Goal: Find specific page/section: Find specific page/section

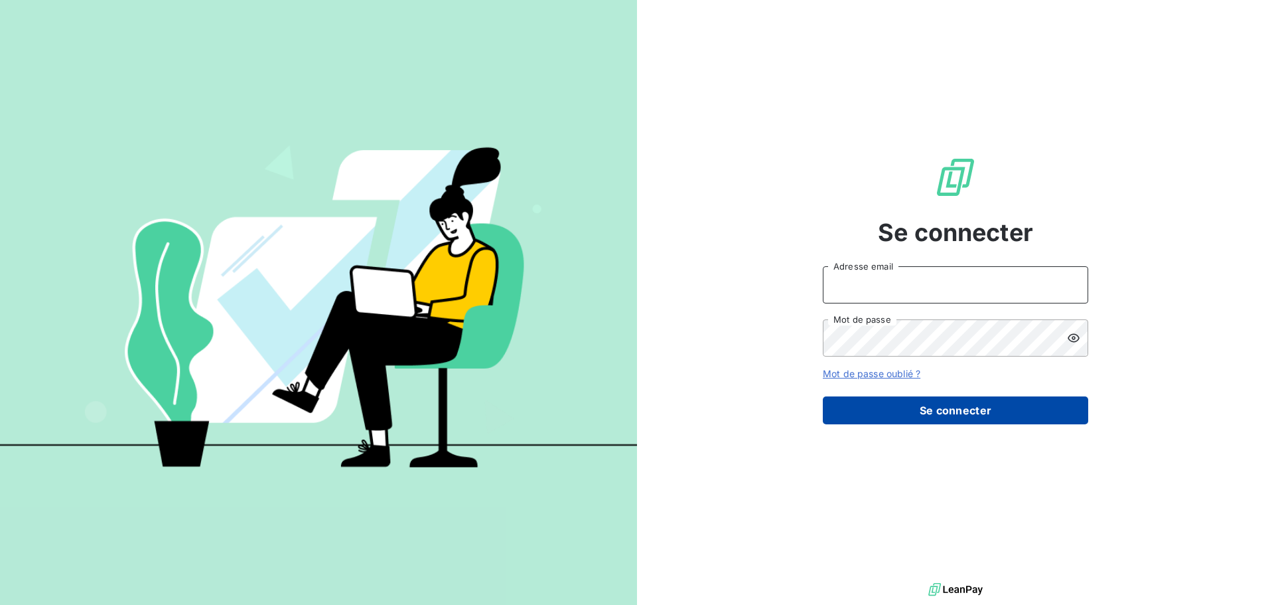
type input "[PERSON_NAME][EMAIL_ADDRESS][DOMAIN_NAME]"
click at [977, 412] on button "Se connecter" at bounding box center [955, 410] width 265 height 28
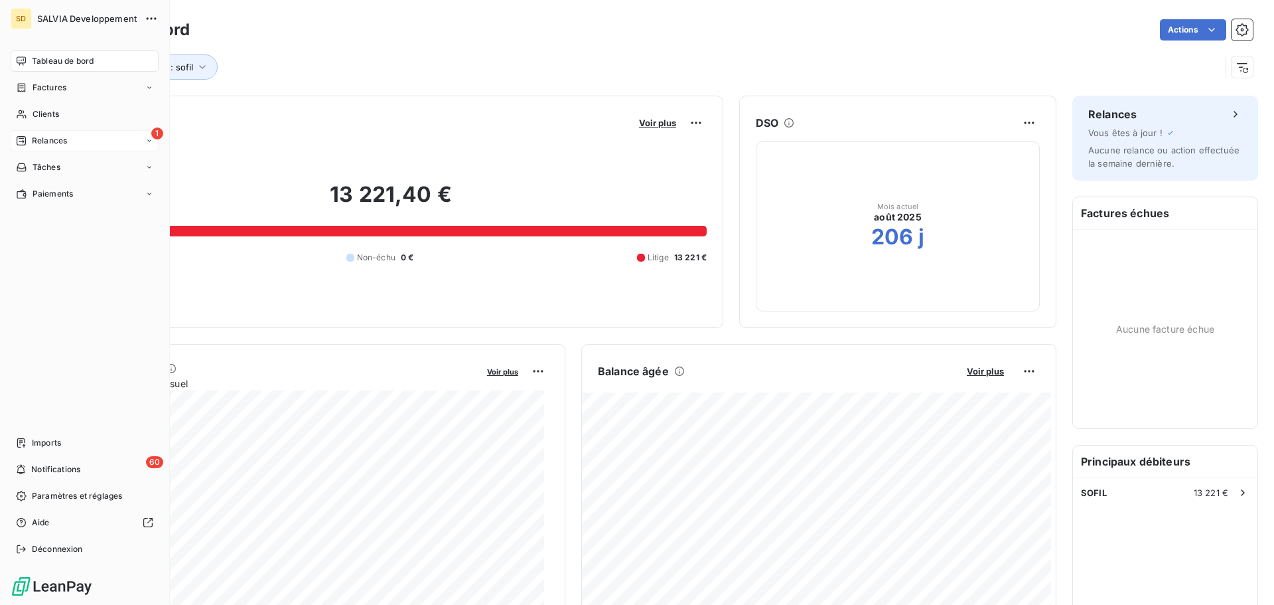
click at [84, 138] on div "1 Relances" at bounding box center [85, 140] width 148 height 21
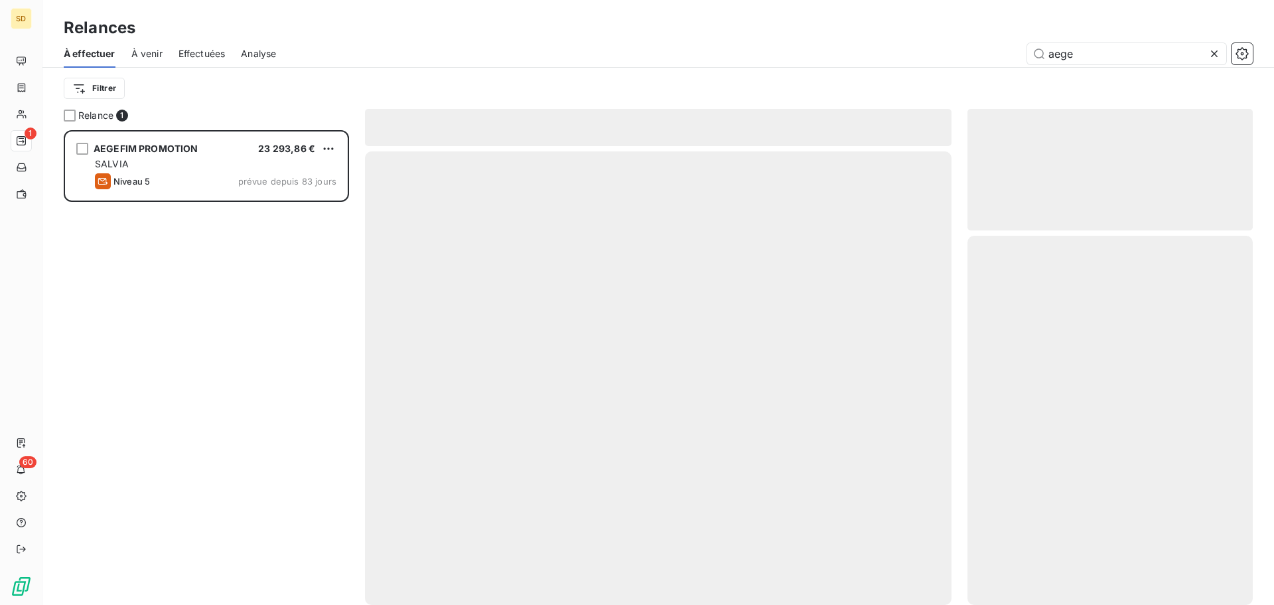
scroll to position [465, 275]
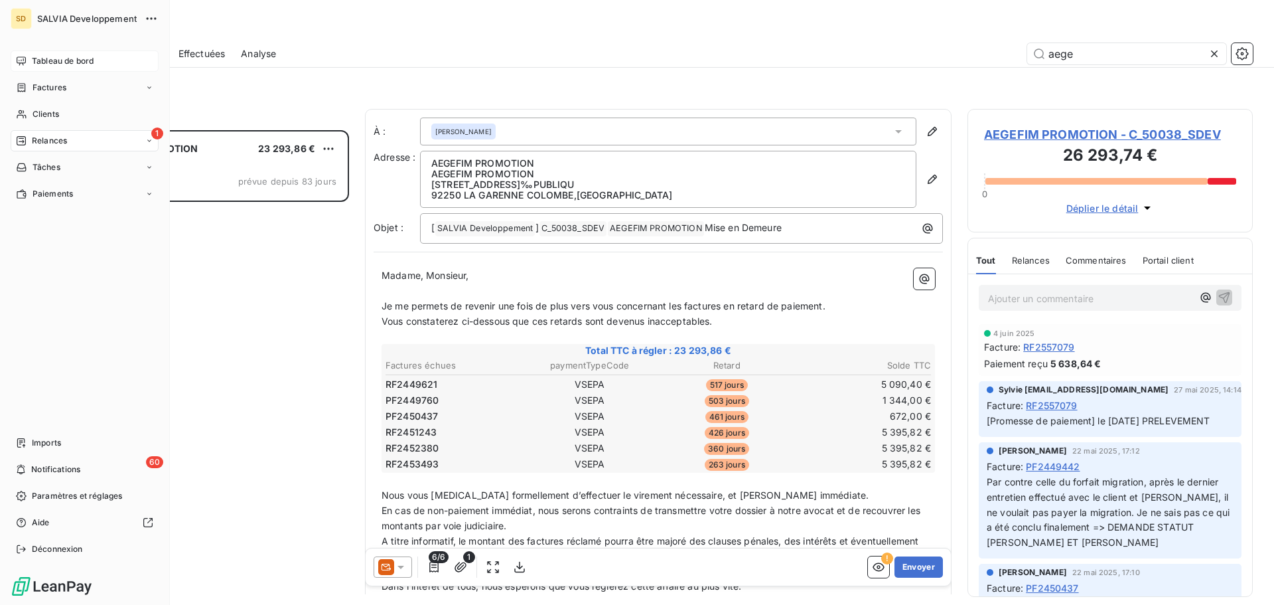
click at [56, 58] on span "Tableau de bord" at bounding box center [63, 61] width 62 height 12
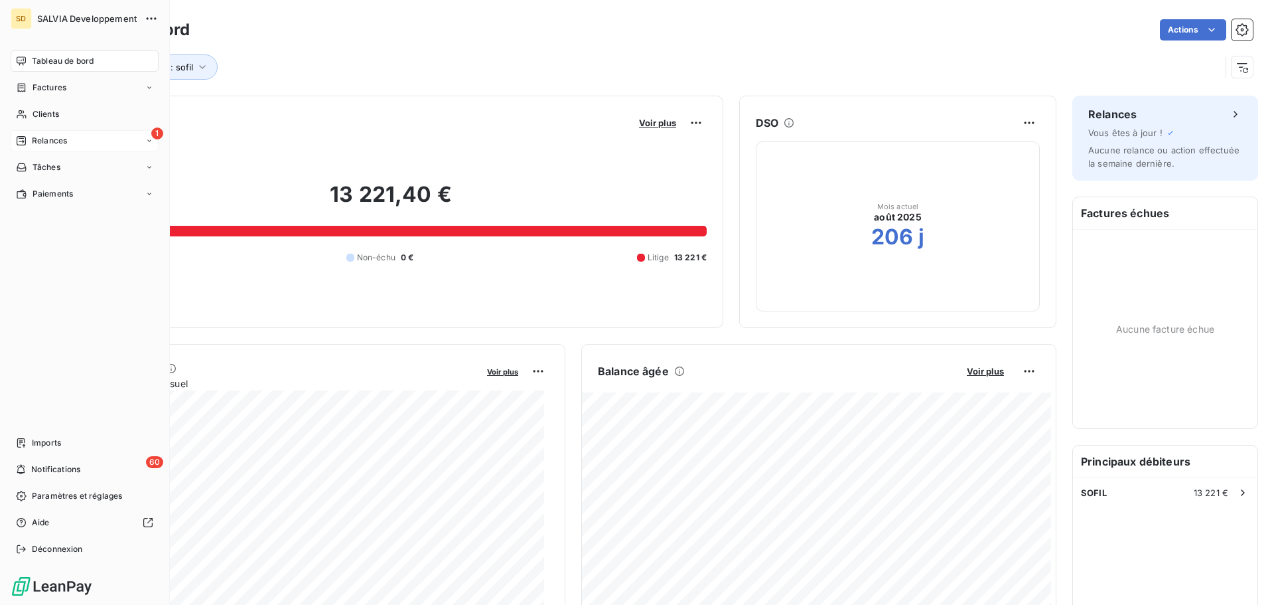
click at [47, 133] on div "1 Relances" at bounding box center [85, 140] width 148 height 21
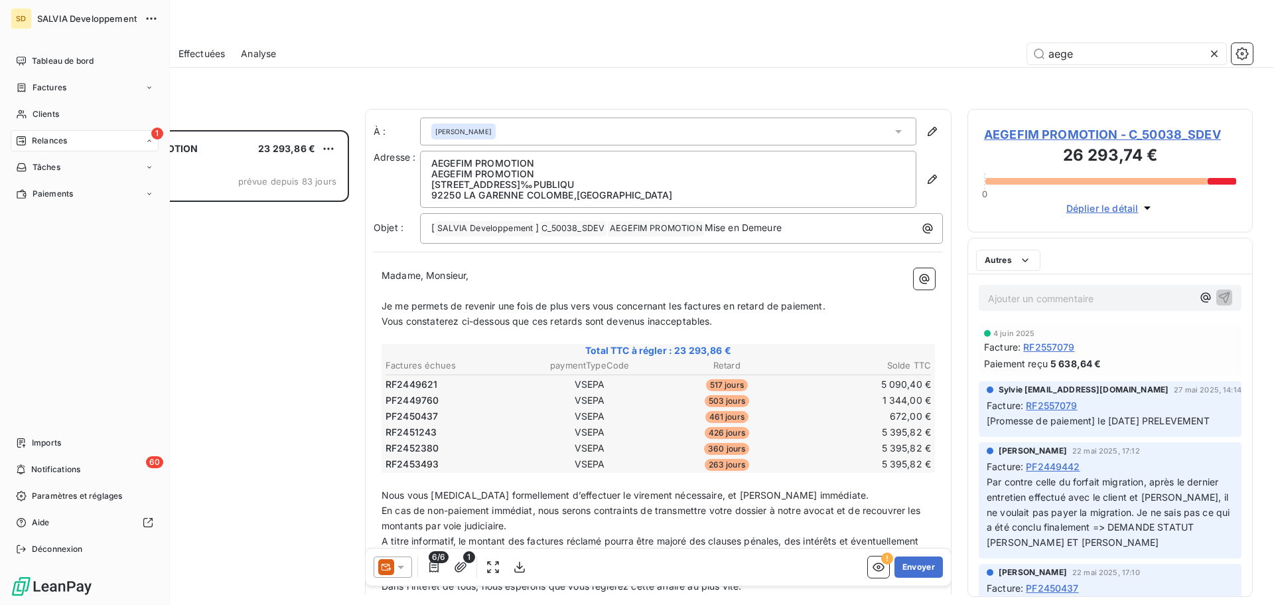
scroll to position [465, 275]
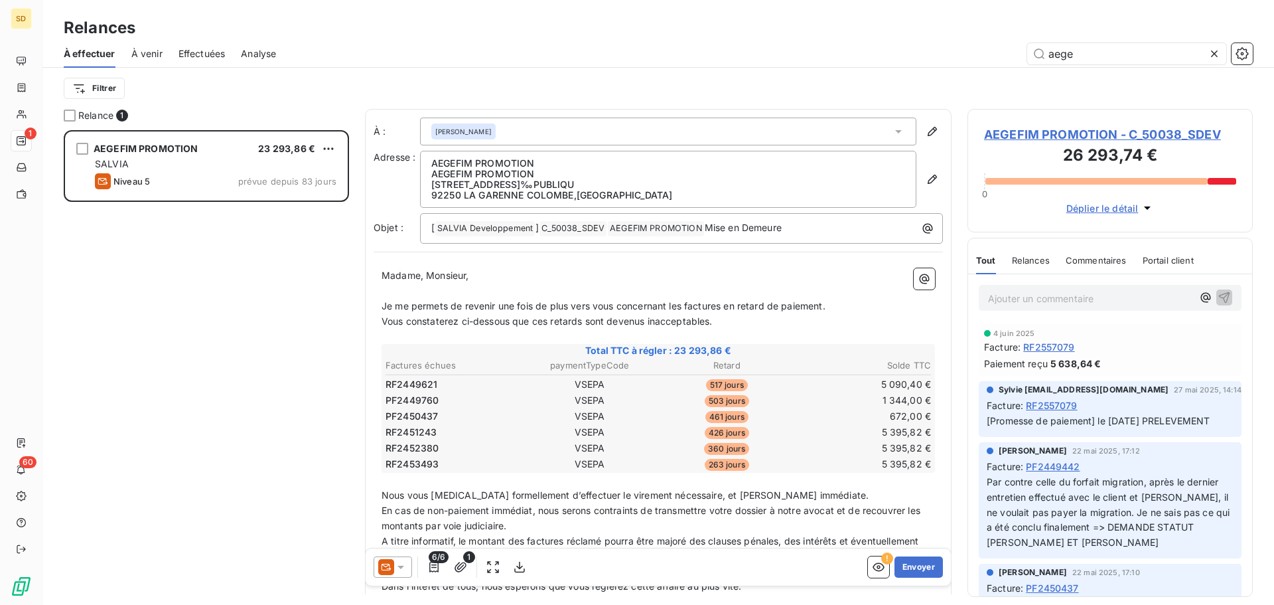
click at [390, 44] on div "aege" at bounding box center [772, 53] width 961 height 21
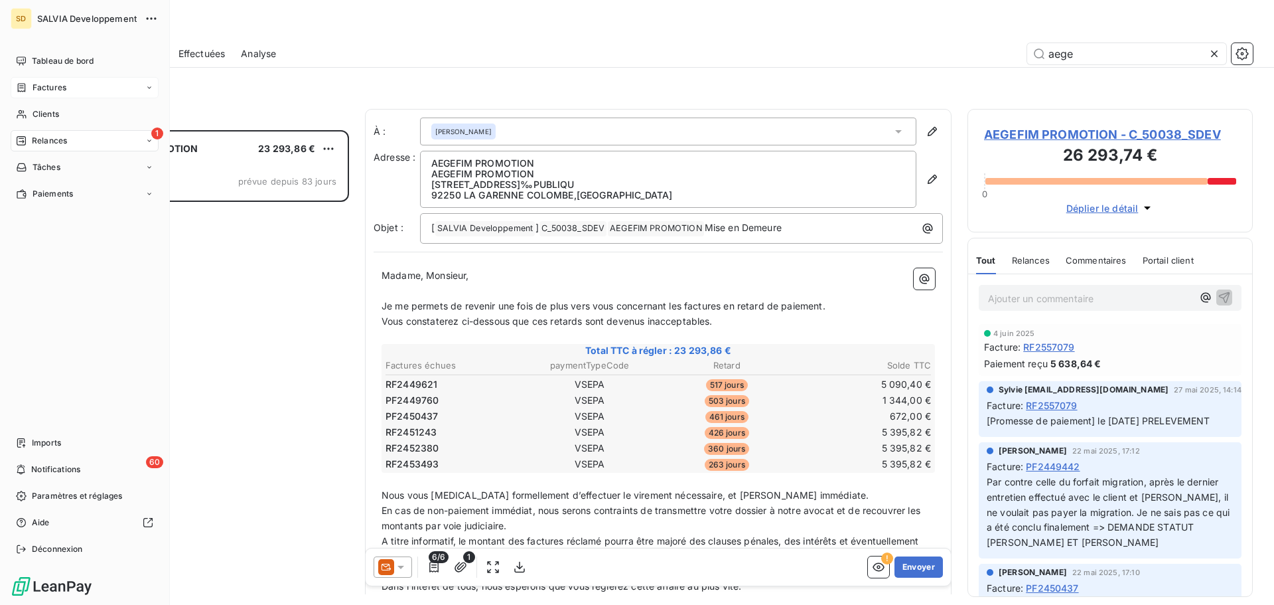
click at [48, 82] on span "Factures" at bounding box center [50, 88] width 34 height 12
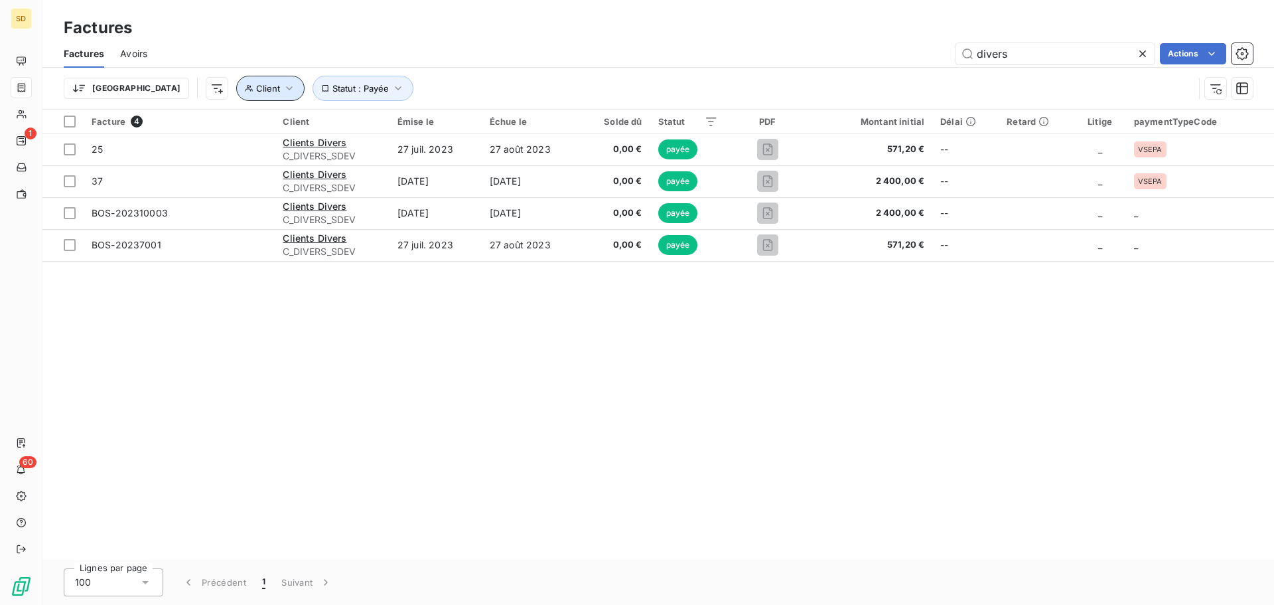
click at [283, 84] on icon "button" at bounding box center [289, 88] width 13 height 13
click at [1031, 51] on input "divers" at bounding box center [1055, 53] width 199 height 21
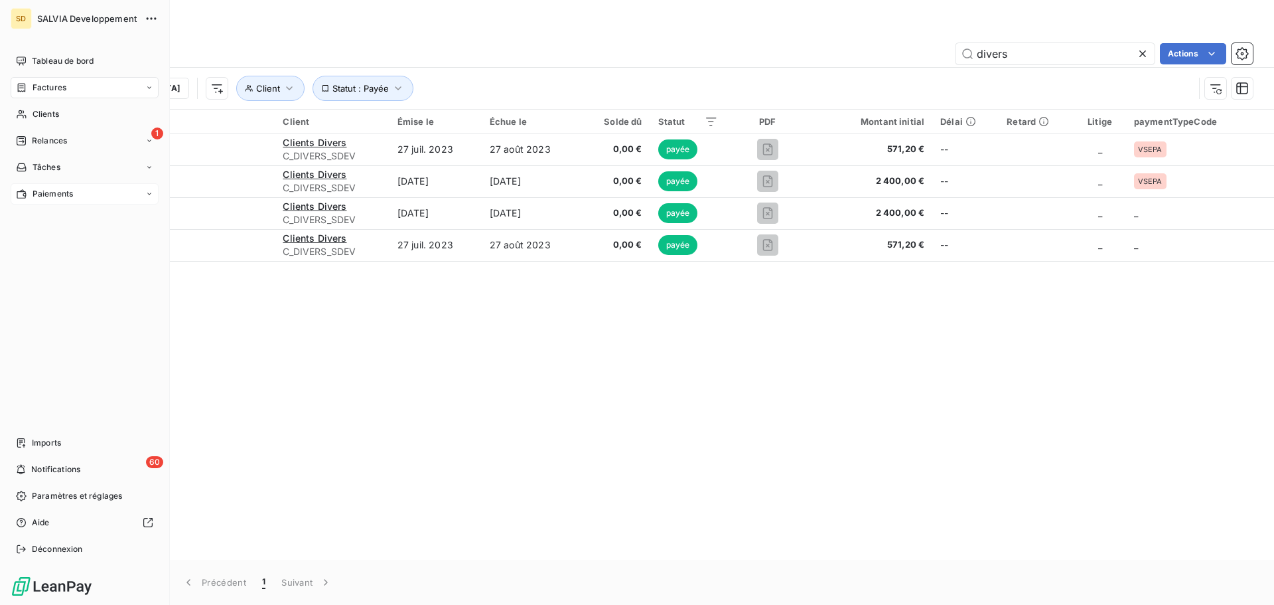
click at [121, 195] on div "Paiements" at bounding box center [85, 193] width 148 height 21
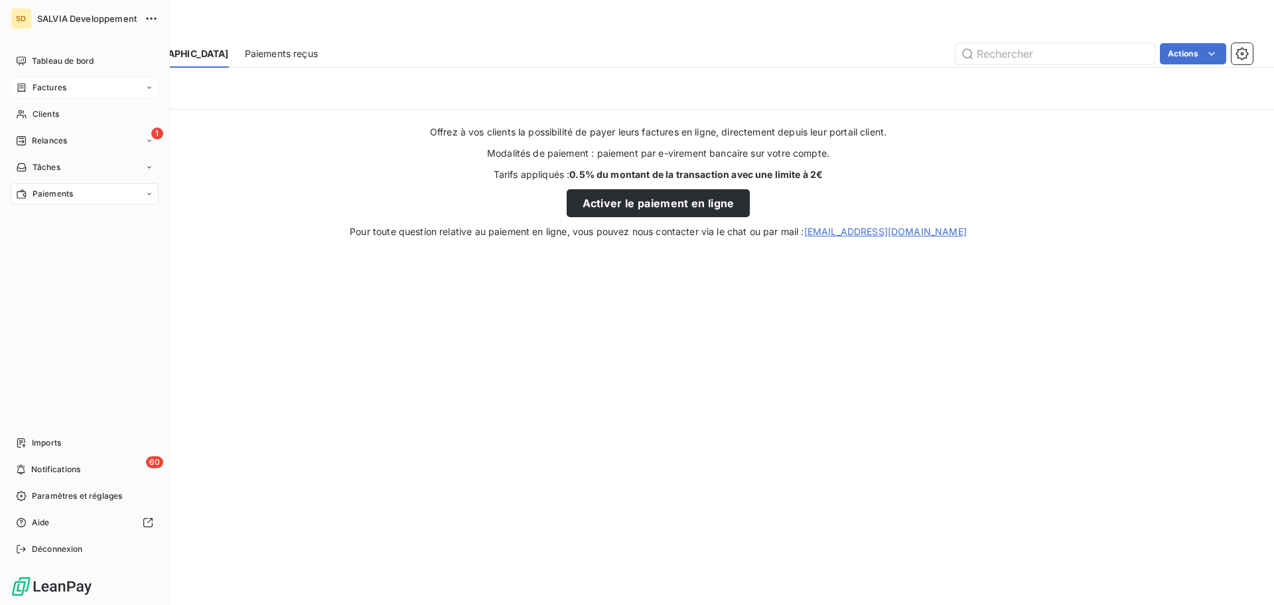
click at [149, 194] on icon at bounding box center [149, 194] width 8 height 8
click at [117, 222] on div "Paiements reçus" at bounding box center [93, 220] width 132 height 21
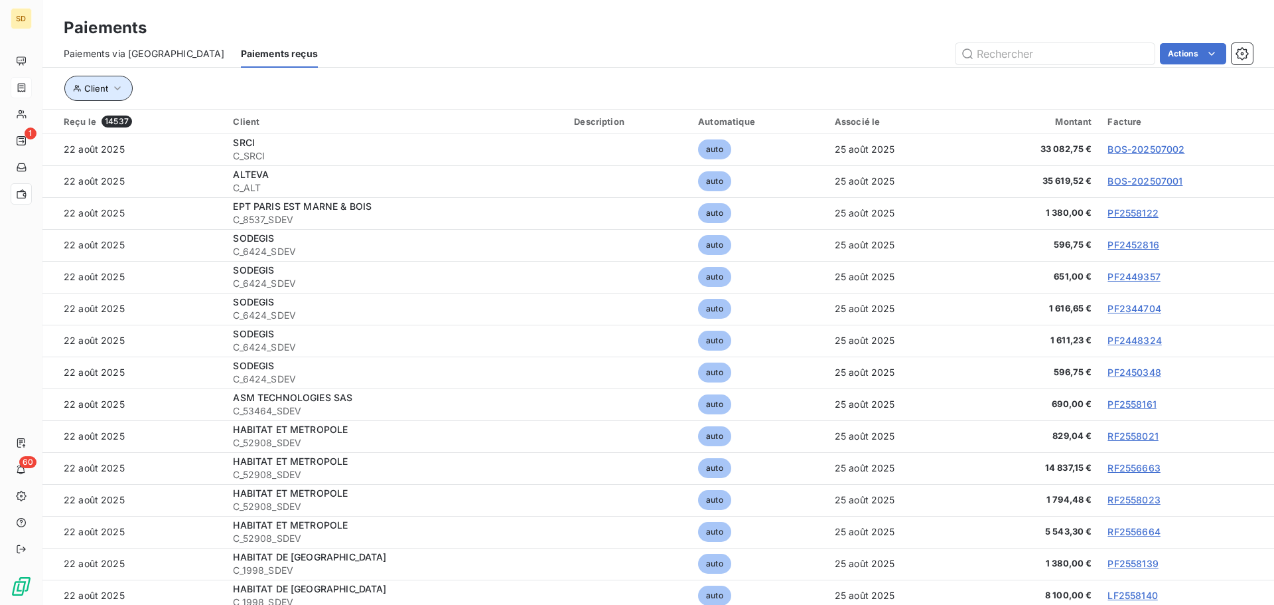
click at [121, 87] on icon "button" at bounding box center [117, 88] width 13 height 13
click at [248, 119] on div at bounding box center [309, 123] width 191 height 28
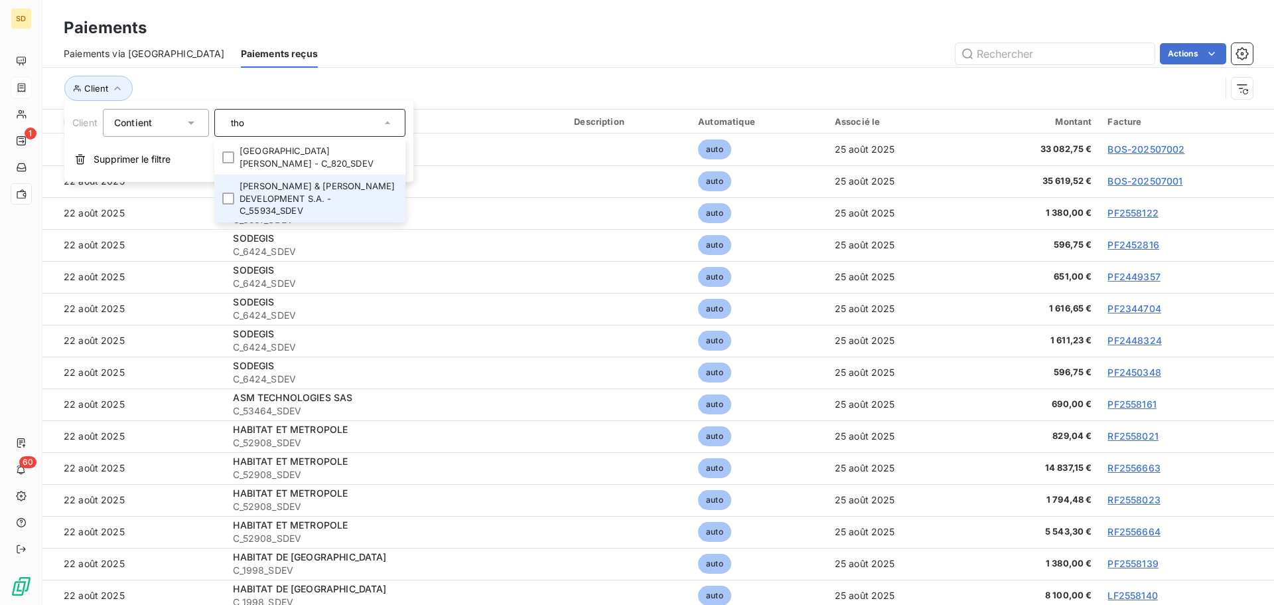
click at [355, 191] on li "[PERSON_NAME] & [PERSON_NAME] DEVELOPMENT S.A. - C_55934_SDEV" at bounding box center [309, 199] width 191 height 48
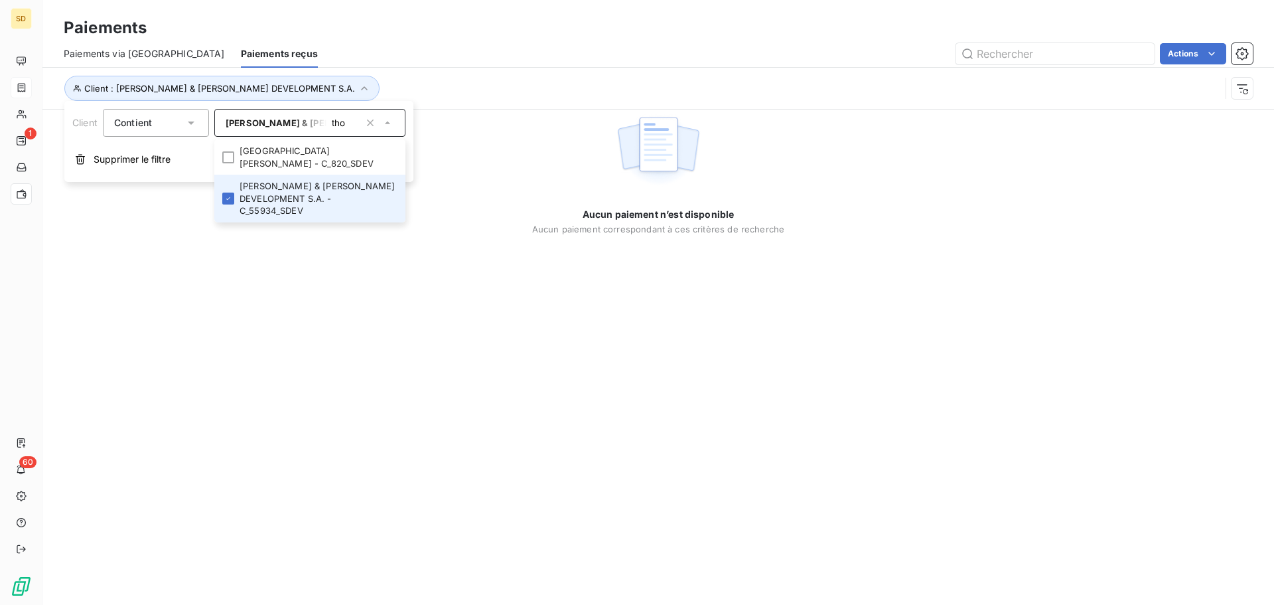
click at [336, 192] on li "[PERSON_NAME] & [PERSON_NAME] DEVELOPMENT S.A. - C_55934_SDEV" at bounding box center [309, 199] width 191 height 48
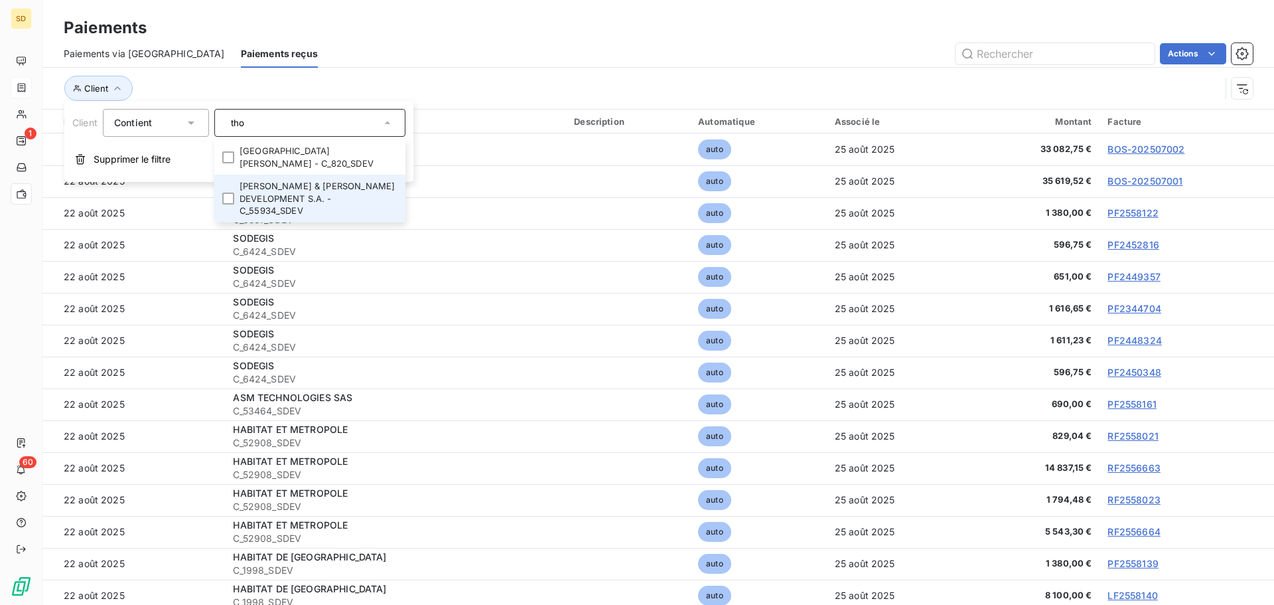
click at [332, 188] on li "[PERSON_NAME] & [PERSON_NAME] DEVELOPMENT S.A. - C_55934_SDEV" at bounding box center [309, 199] width 191 height 48
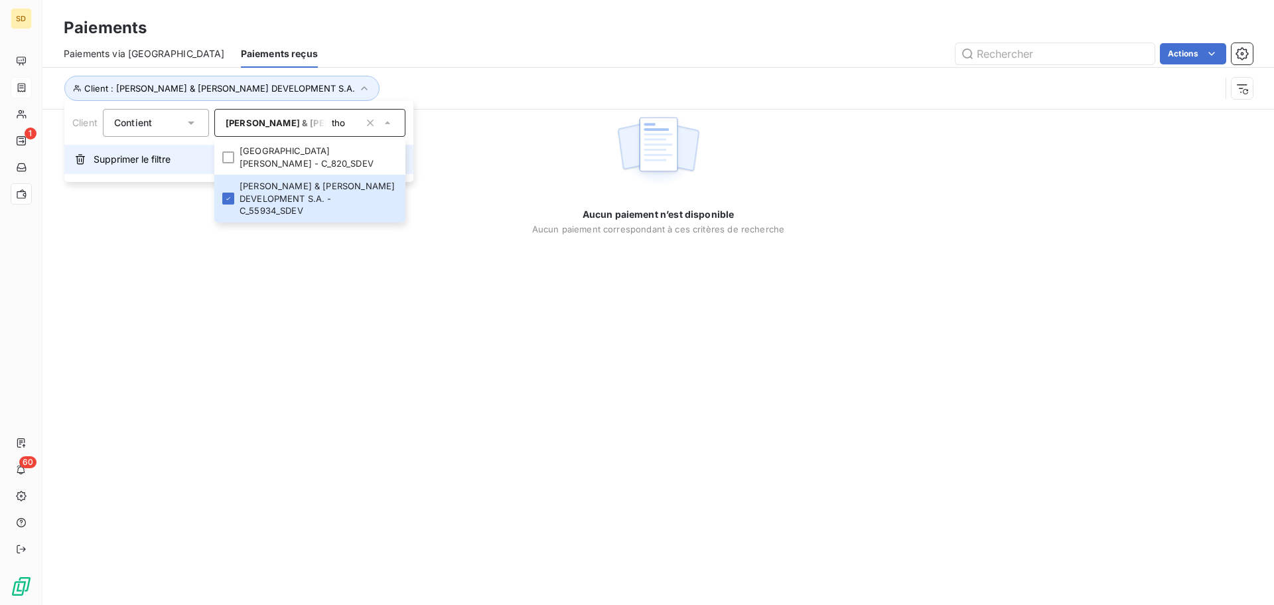
type input "tho"
click at [169, 157] on span "Supprimer le filtre" at bounding box center [132, 159] width 77 height 13
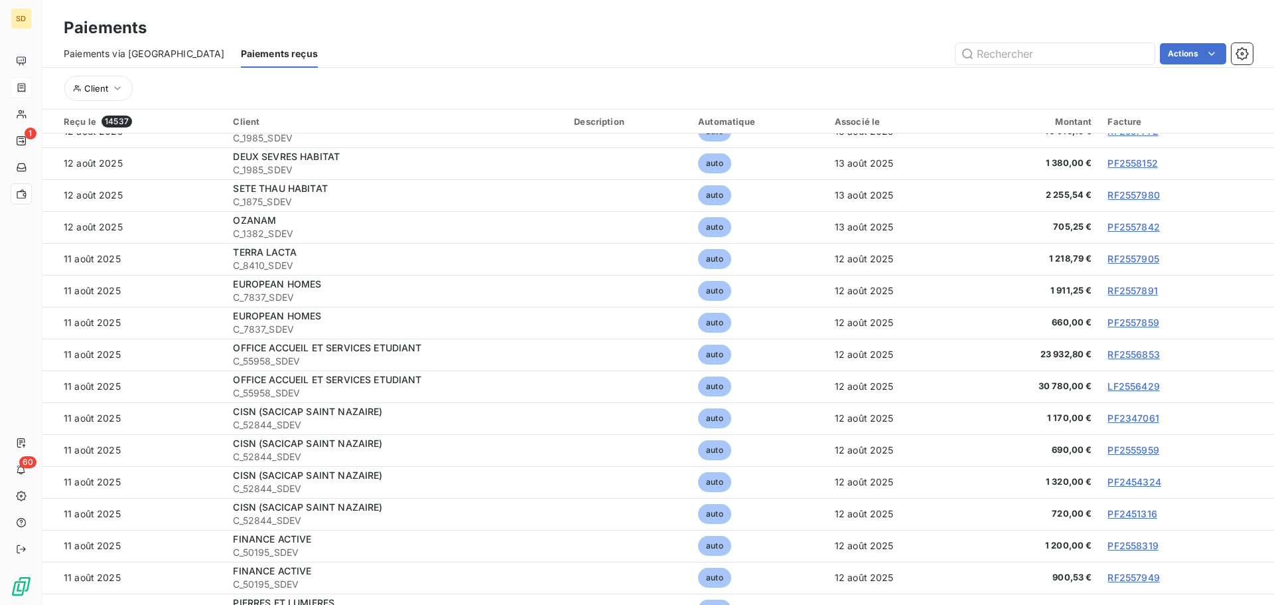
scroll to position [2389, 0]
